Goal: Information Seeking & Learning: Compare options

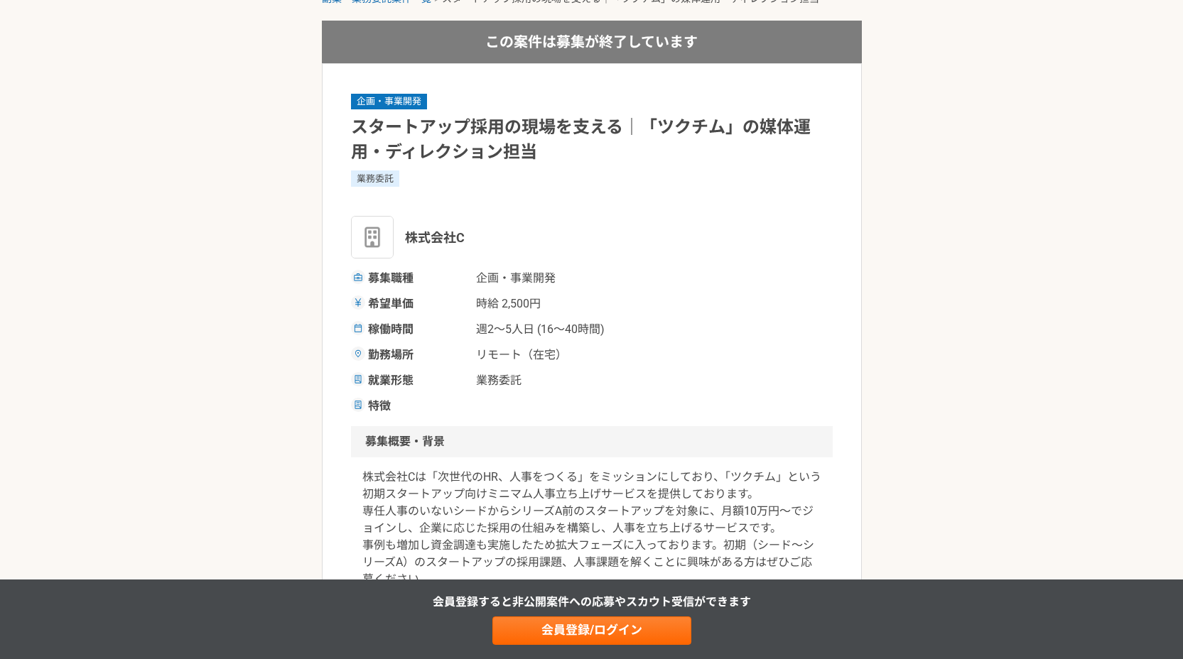
scroll to position [94, 0]
